Goal: Information Seeking & Learning: Check status

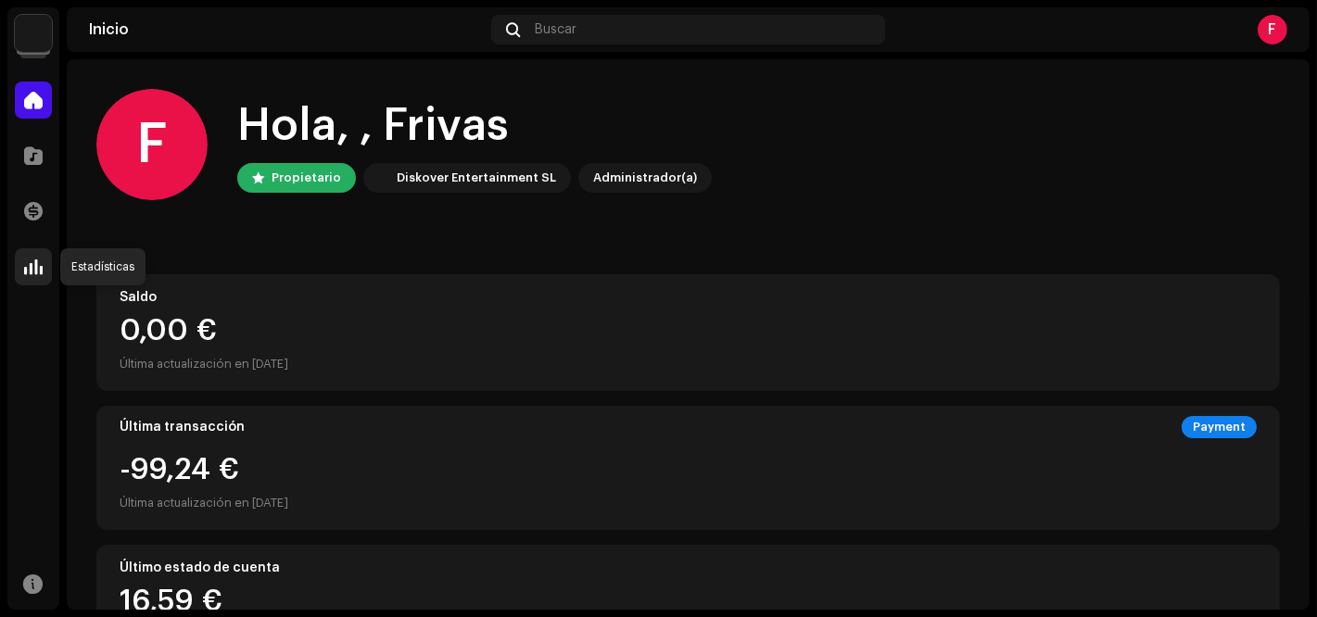
click at [30, 265] on span at bounding box center [33, 266] width 19 height 15
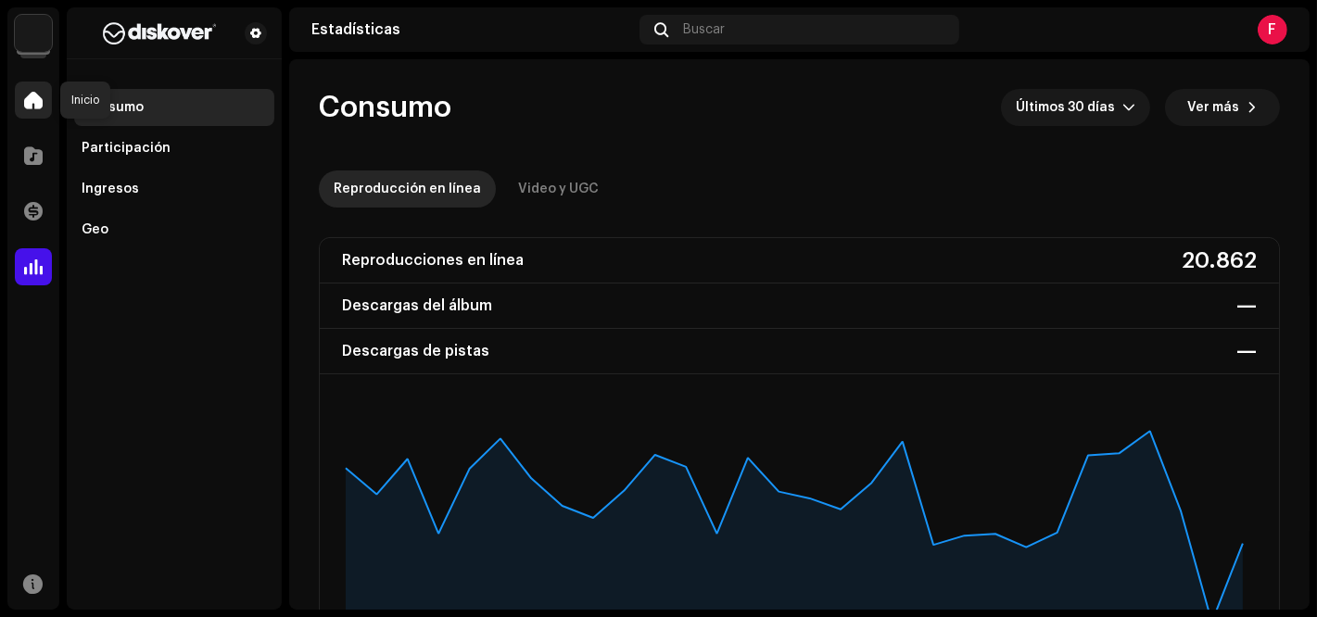
click at [34, 93] on span at bounding box center [33, 100] width 19 height 15
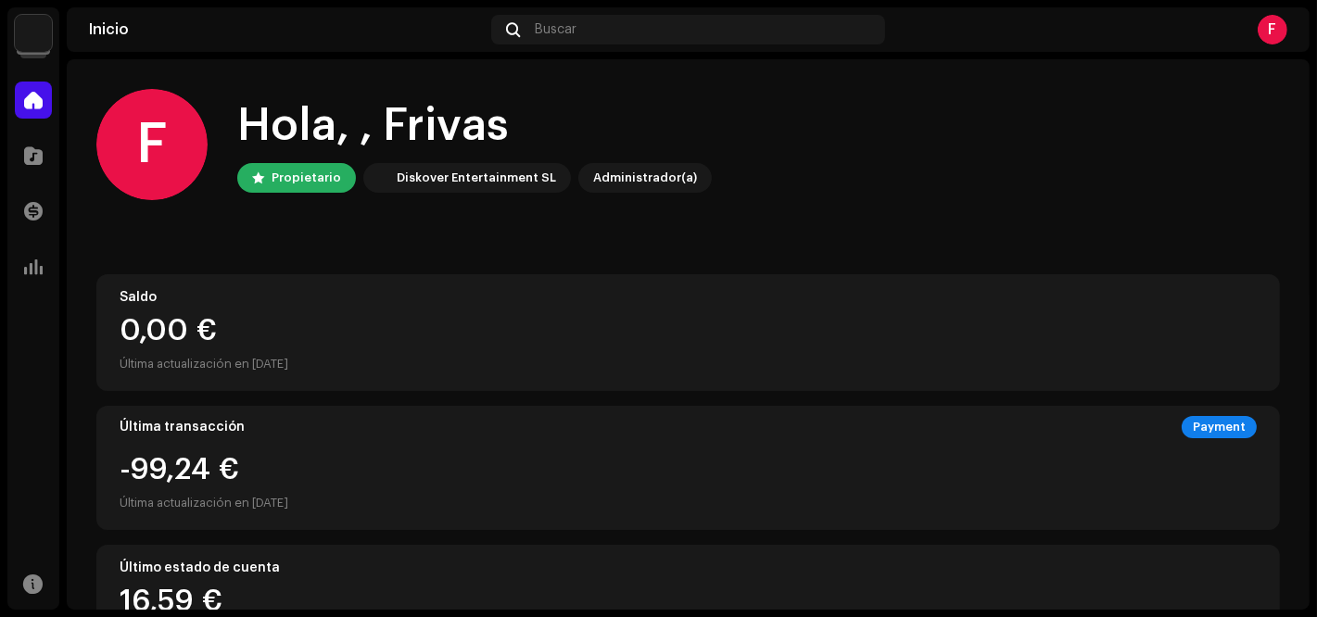
click at [865, 107] on div "[PERSON_NAME], , Frivas Propietario Diskover Entertainment SL Administrador(a)" at bounding box center [687, 144] width 1183 height 111
click at [982, 121] on div "[PERSON_NAME], , Frivas Propietario Diskover Entertainment SL Administrador(a)" at bounding box center [687, 144] width 1183 height 111
